Goal: Information Seeking & Learning: Learn about a topic

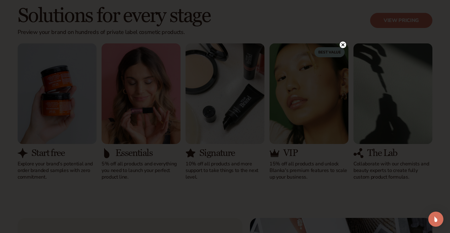
scroll to position [588, 0]
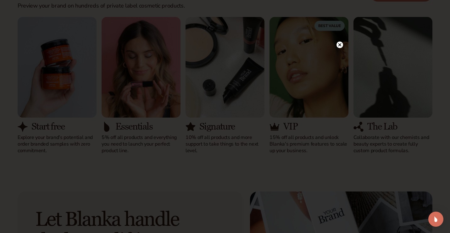
click at [340, 44] on icon at bounding box center [339, 44] width 3 height 3
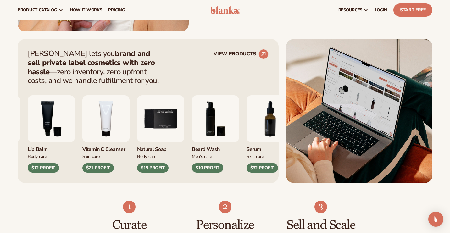
scroll to position [100, 0]
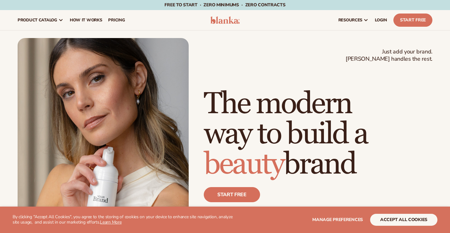
scroll to position [5252, 0]
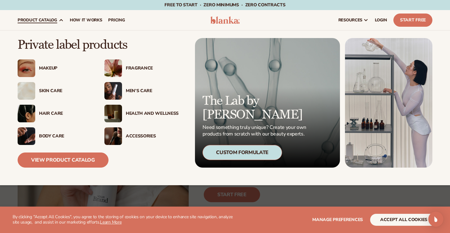
click at [147, 66] on div "Fragrance" at bounding box center [152, 68] width 53 height 5
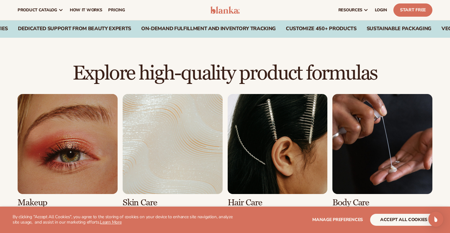
scroll to position [362, 0]
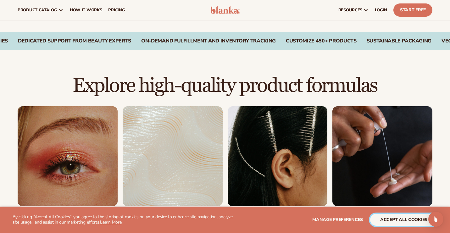
click at [408, 220] on button "accept all cookies" at bounding box center [403, 220] width 67 height 12
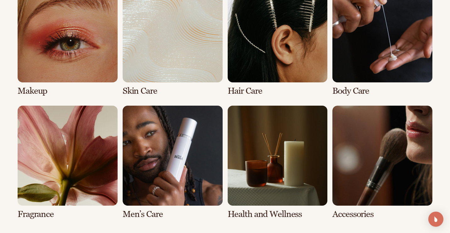
scroll to position [488, 0]
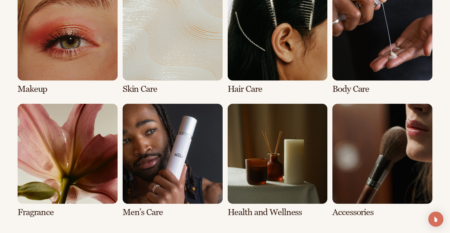
click at [64, 37] on link "1 / 8" at bounding box center [68, 37] width 100 height 113
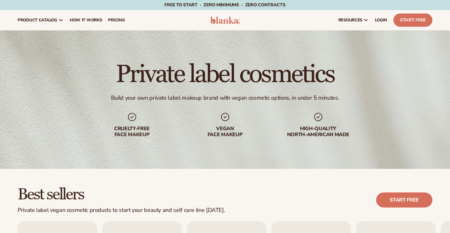
scroll to position [5252, 0]
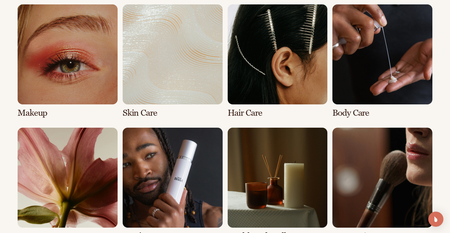
scroll to position [488, 0]
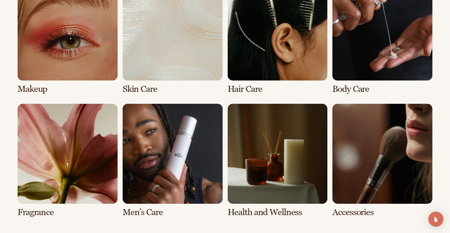
click at [77, 146] on link "5 / 8" at bounding box center [68, 160] width 100 height 113
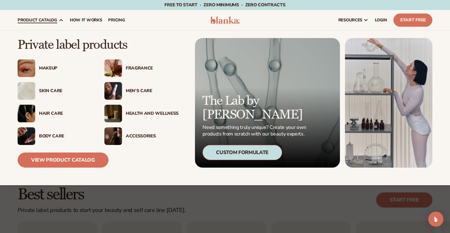
click at [135, 113] on div "Health And Wellness" at bounding box center [152, 113] width 53 height 5
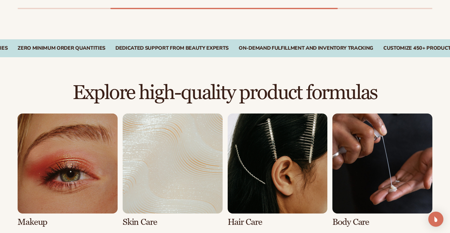
scroll to position [562, 0]
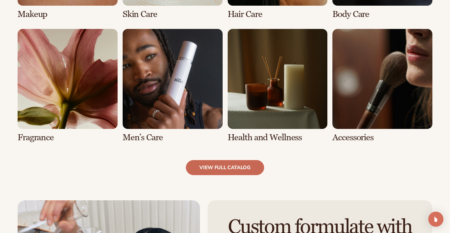
click at [243, 172] on link "view full catalog" at bounding box center [225, 167] width 78 height 15
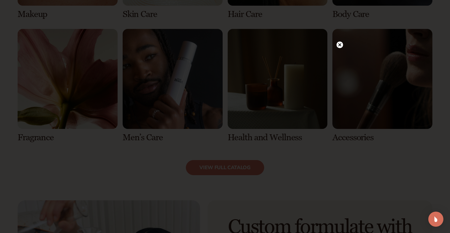
click at [338, 44] on circle at bounding box center [339, 44] width 7 height 7
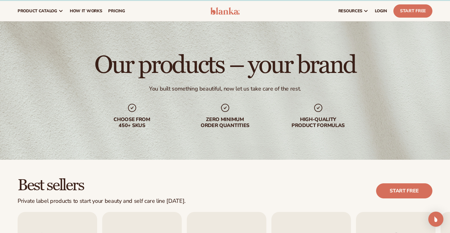
scroll to position [0, 0]
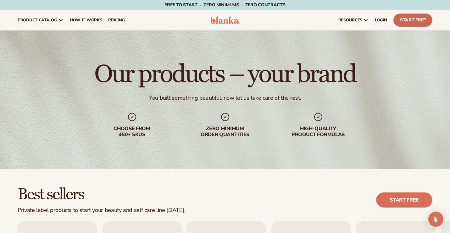
click at [404, 20] on link "Start Free" at bounding box center [412, 20] width 39 height 13
